Goal: Transaction & Acquisition: Purchase product/service

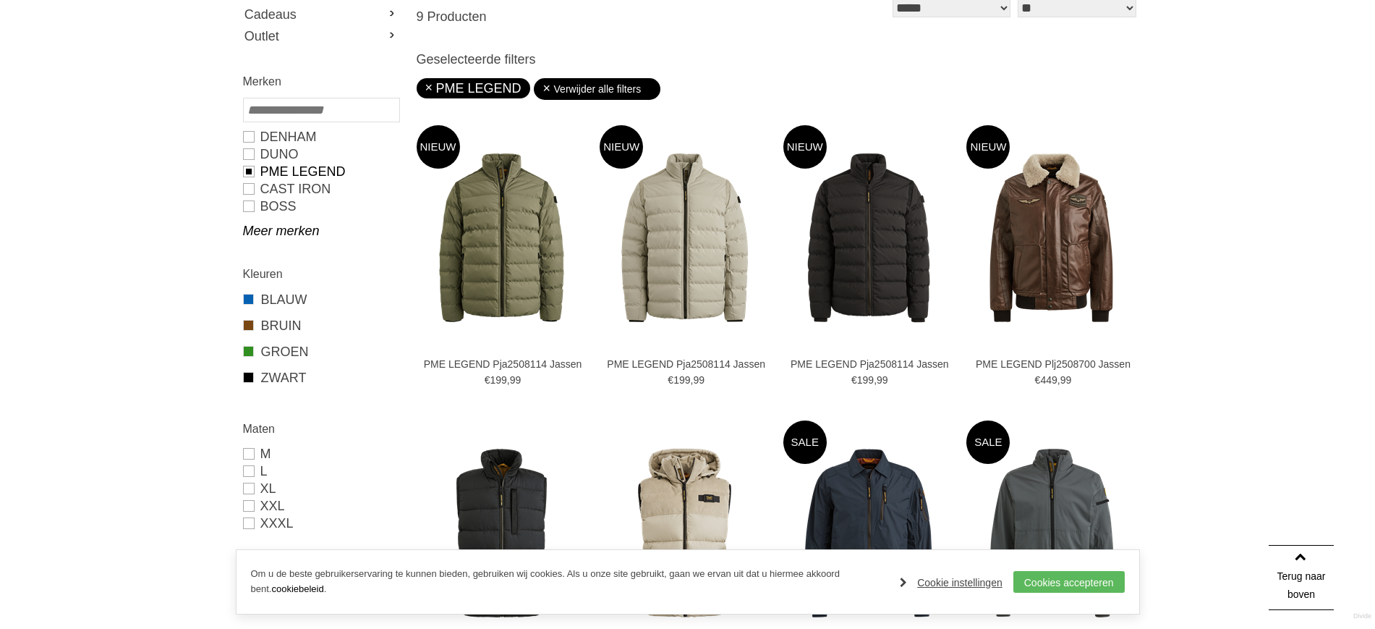
scroll to position [452, 0]
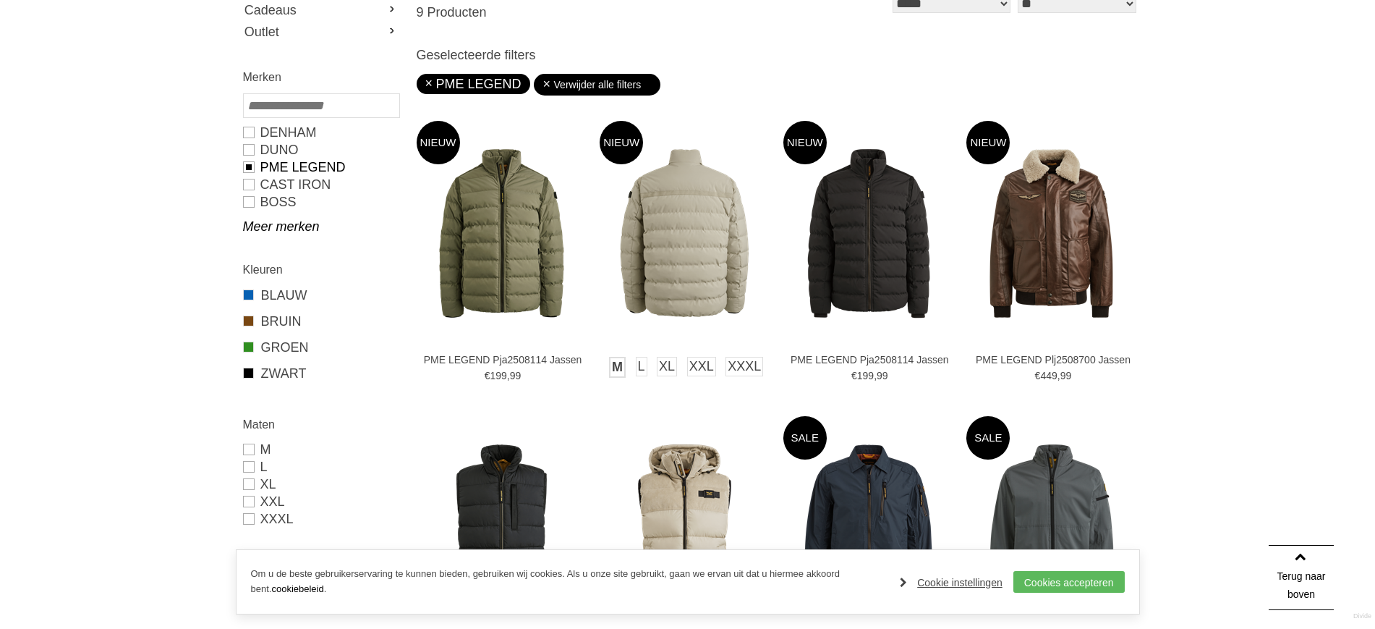
click at [626, 365] on link "M" at bounding box center [617, 367] width 17 height 21
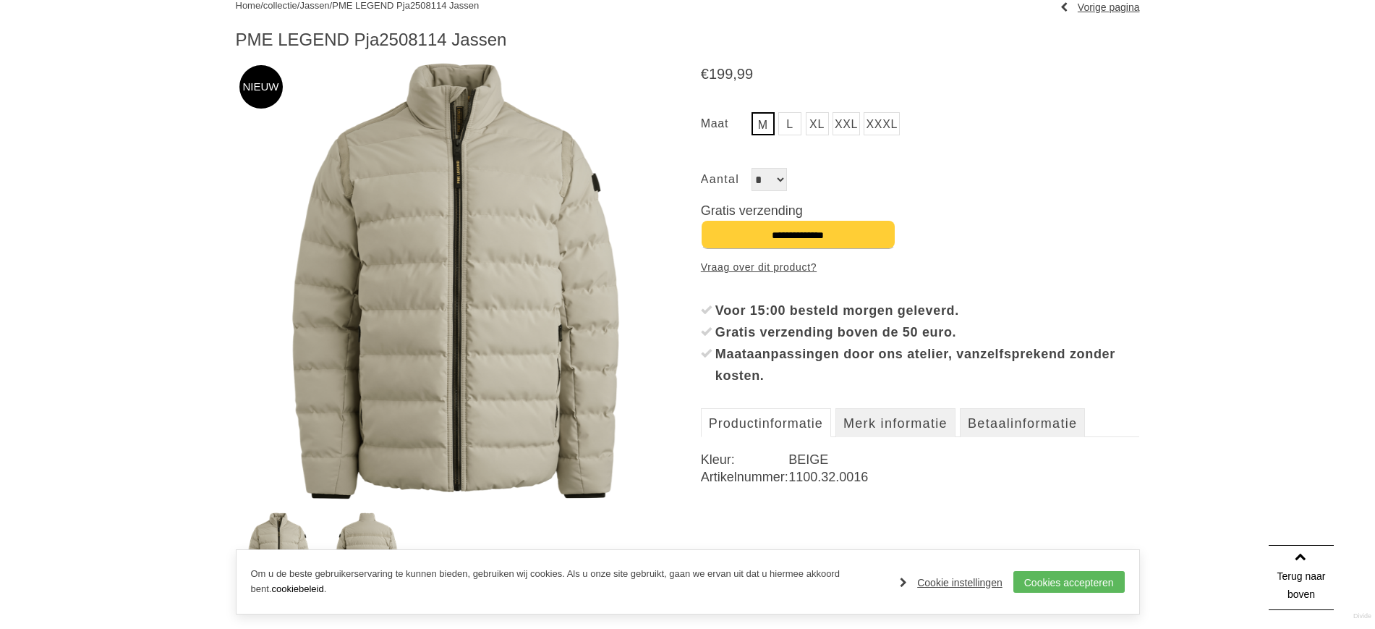
scroll to position [271, 0]
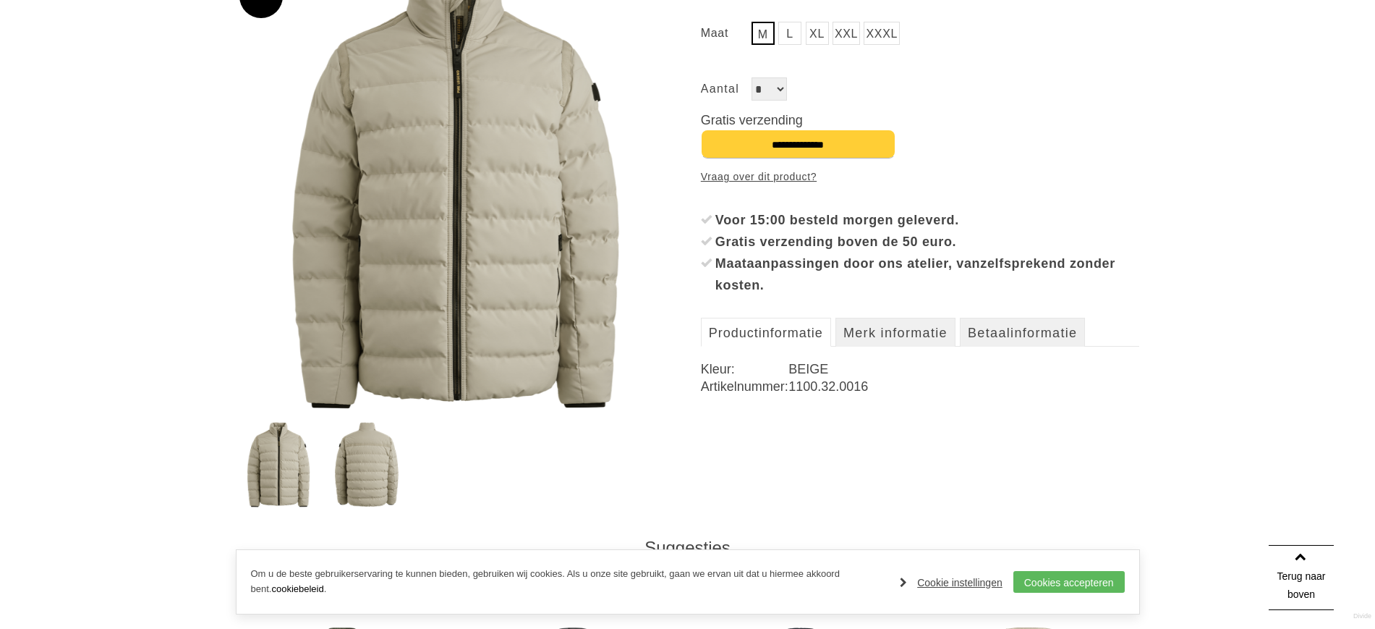
click at [498, 247] on img at bounding box center [455, 190] width 439 height 439
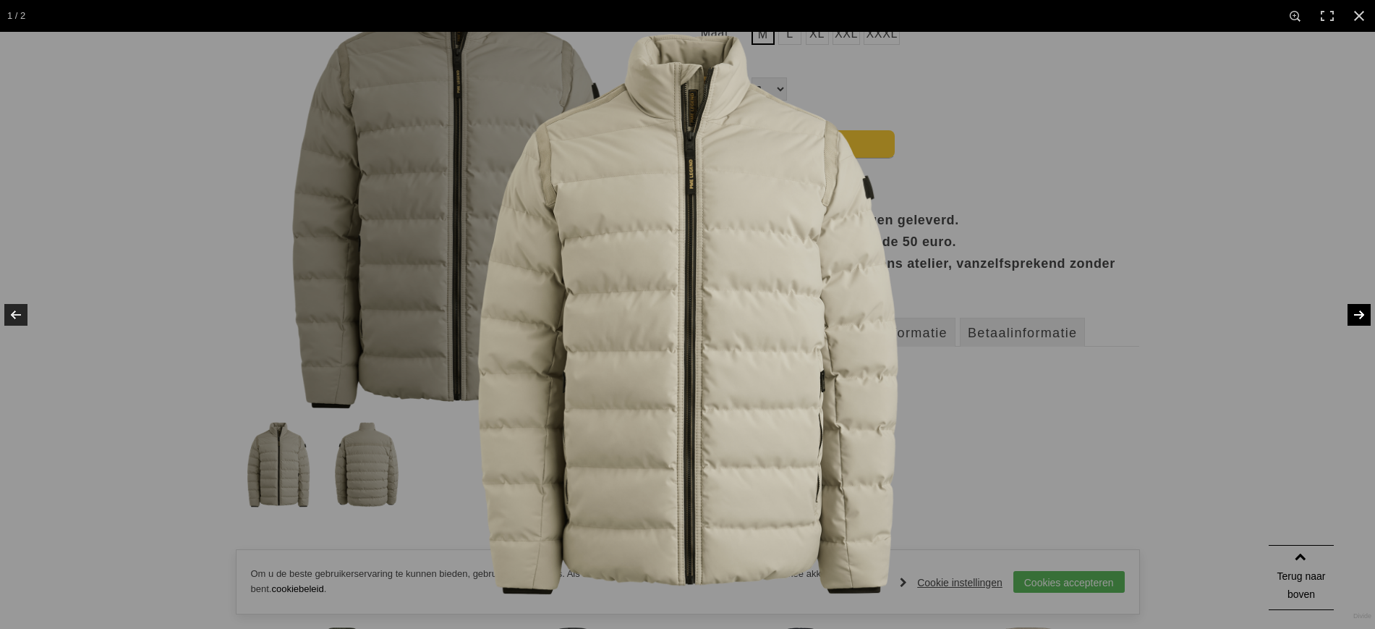
click at [1356, 314] on link at bounding box center [1350, 315] width 51 height 72
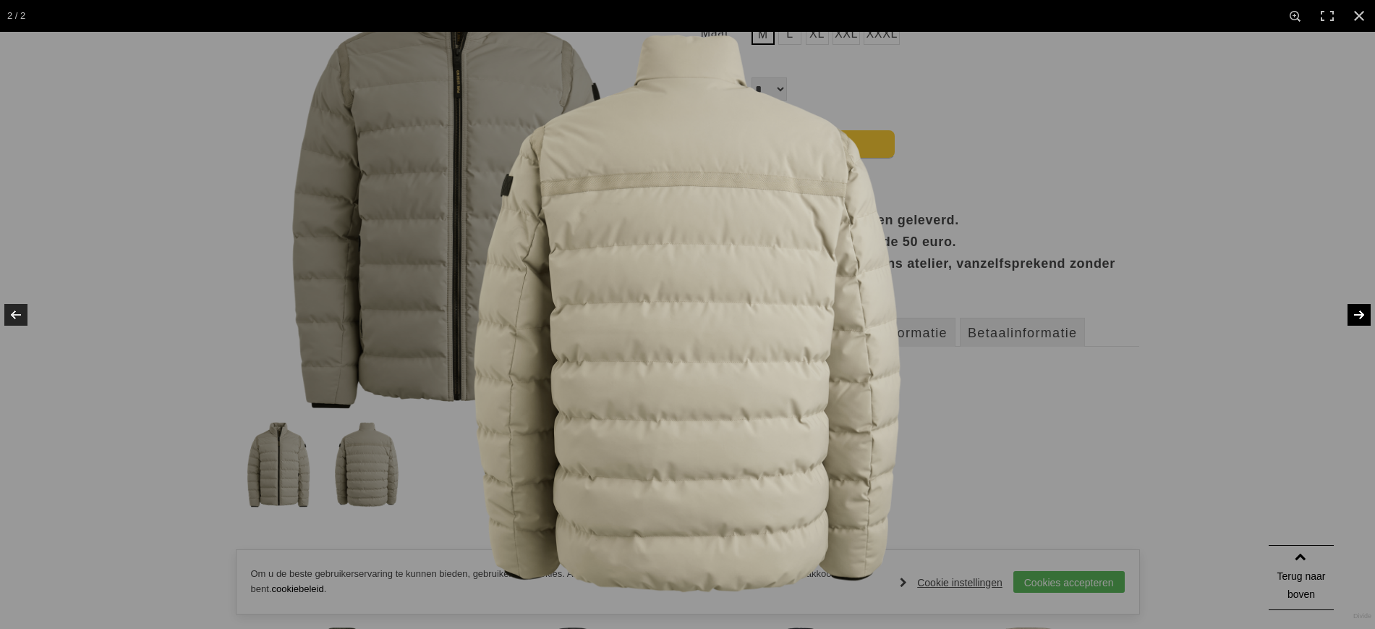
click at [1356, 314] on link at bounding box center [1350, 315] width 51 height 72
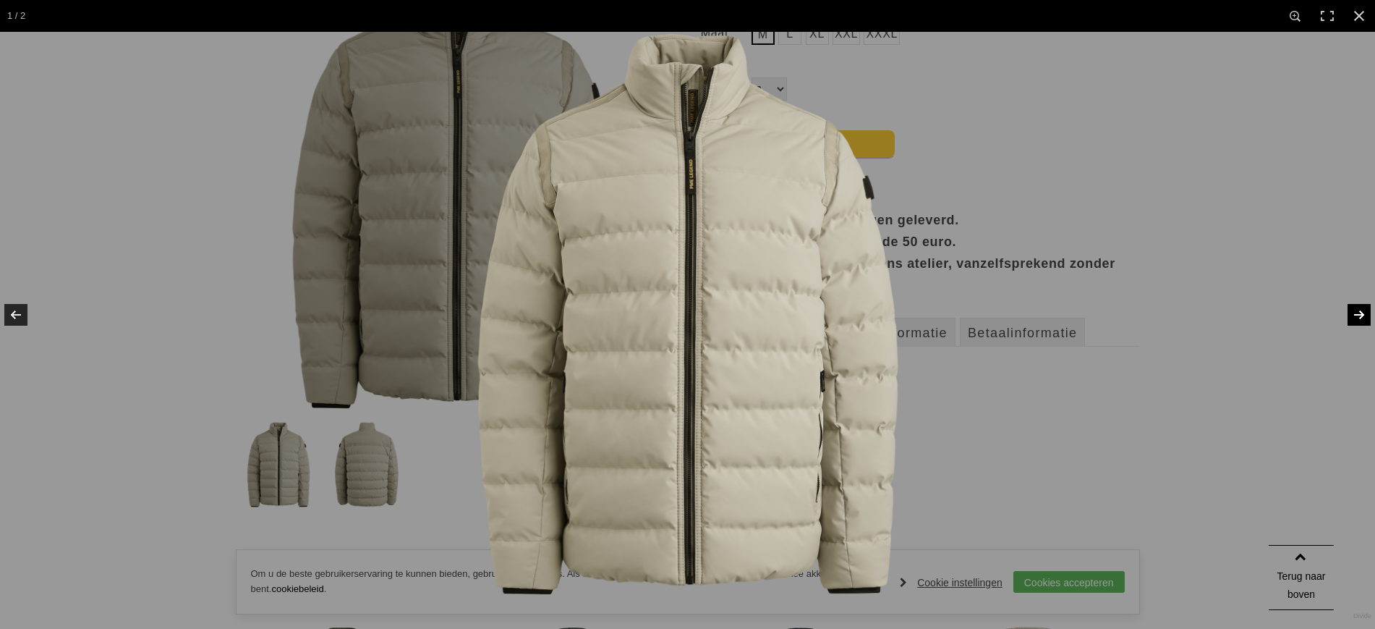
click at [1356, 314] on link at bounding box center [1350, 315] width 51 height 72
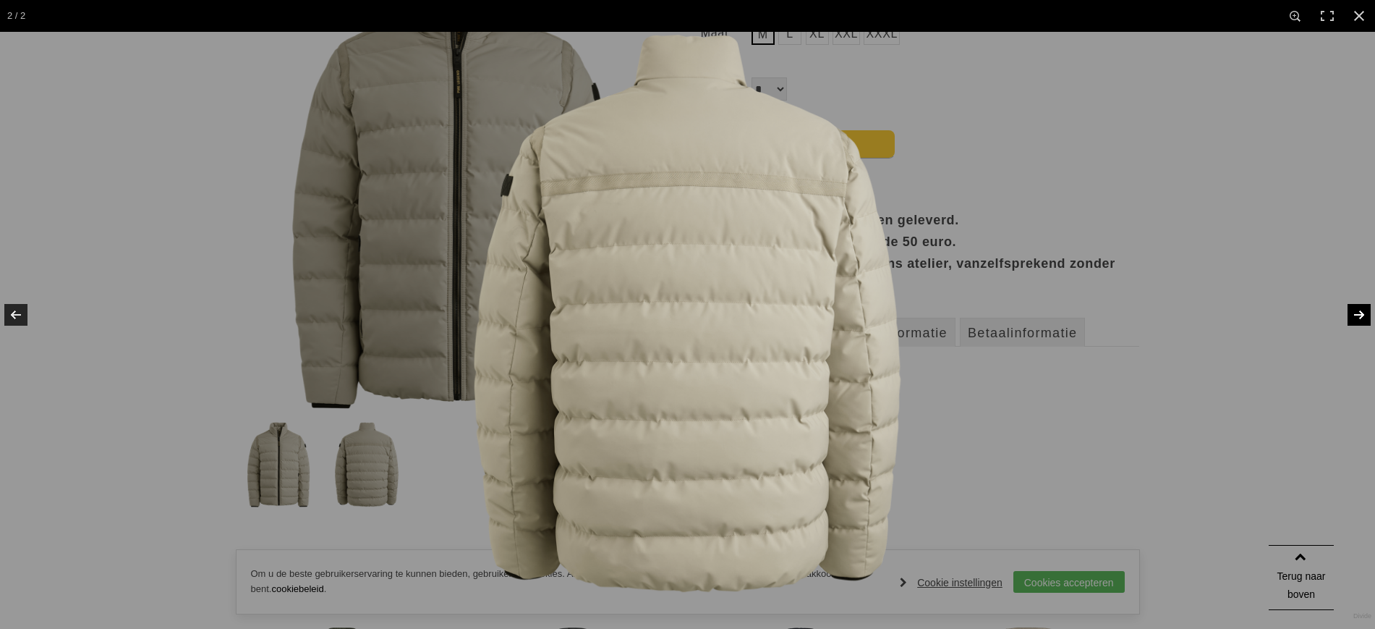
click at [1356, 314] on link at bounding box center [1350, 315] width 51 height 72
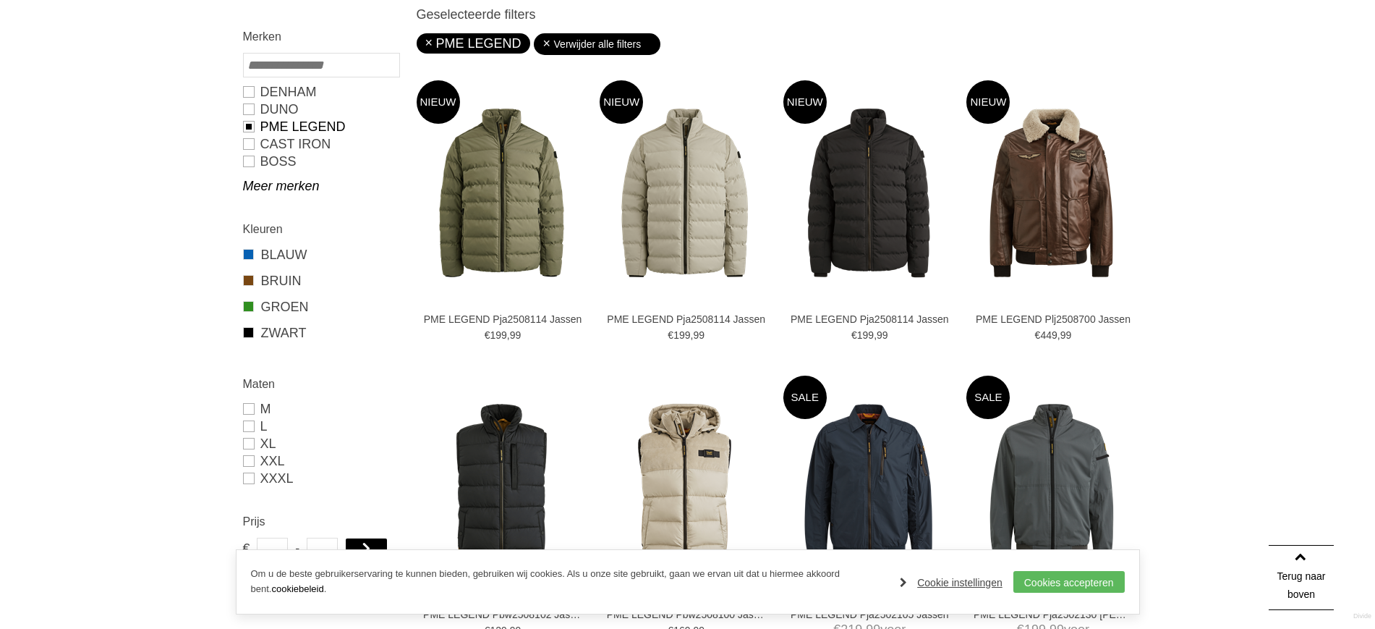
scroll to position [449, 0]
